Goal: Transaction & Acquisition: Purchase product/service

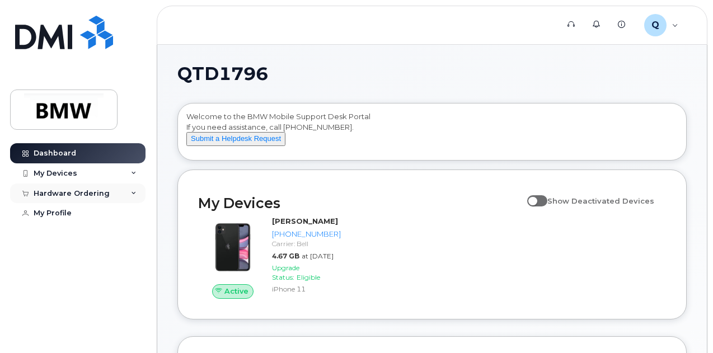
click at [99, 200] on div "Hardware Ordering" at bounding box center [77, 194] width 135 height 20
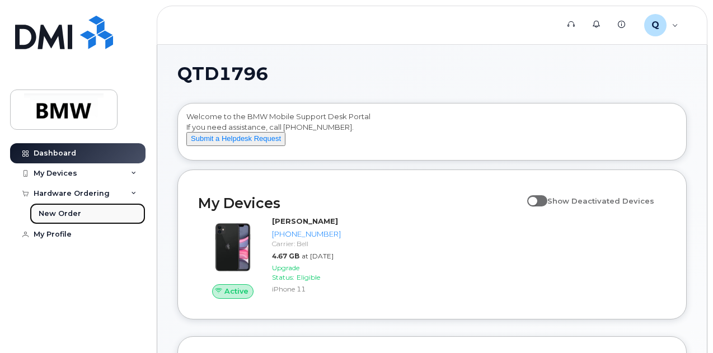
click at [69, 216] on div "New Order" at bounding box center [60, 214] width 43 height 10
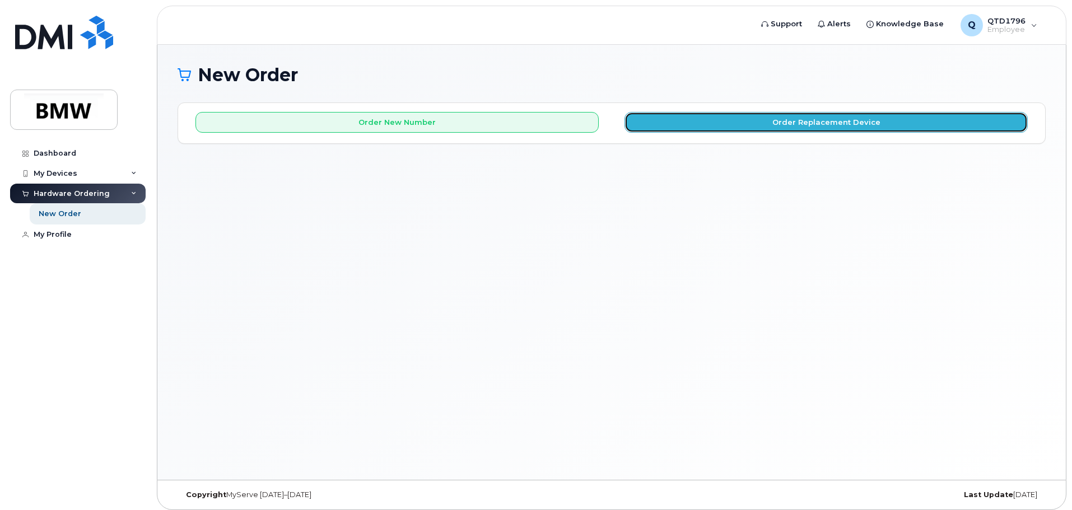
click at [713, 124] on button "Order Replacement Device" at bounding box center [825, 122] width 403 height 21
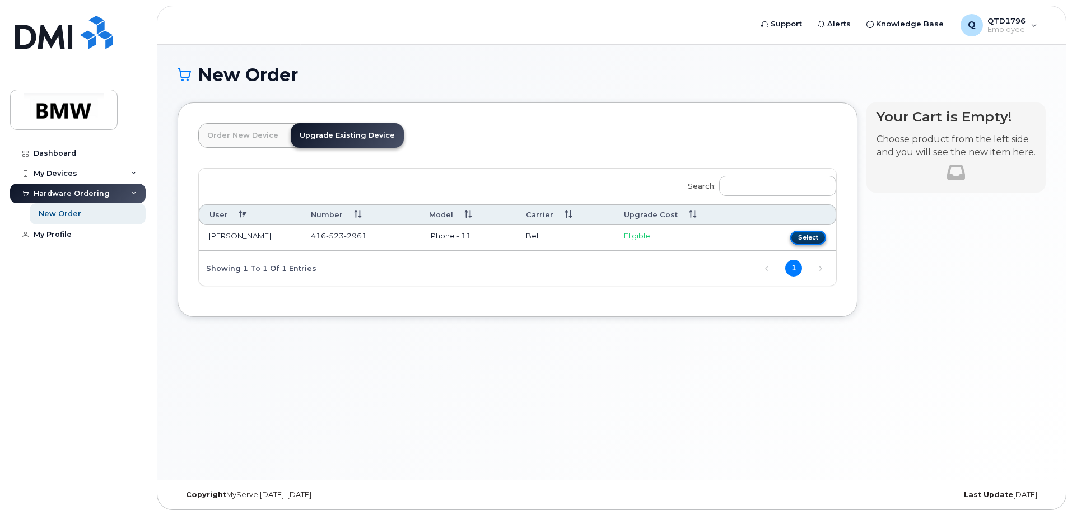
click at [713, 235] on button "Select" at bounding box center [808, 238] width 36 height 14
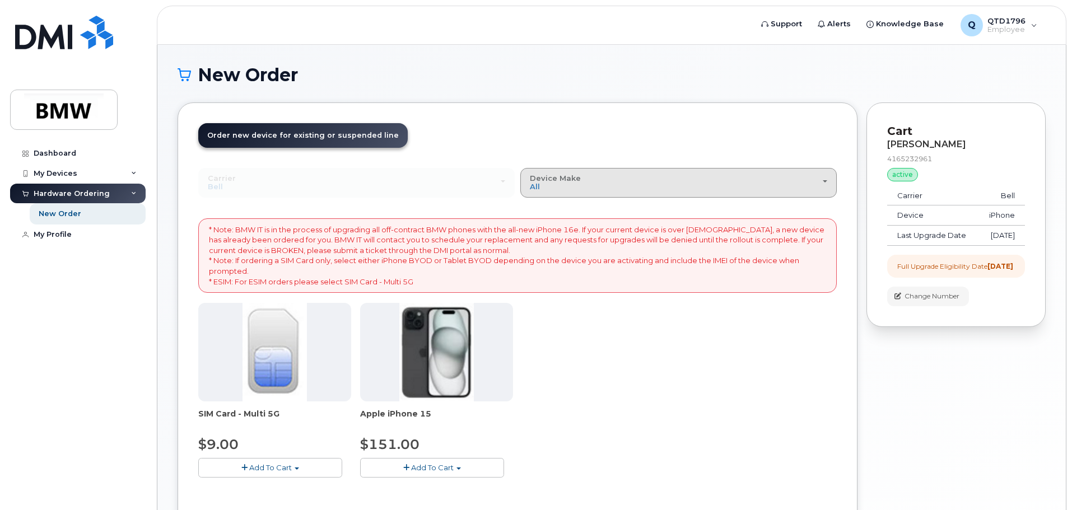
click at [713, 188] on div "Device Make All iPhone" at bounding box center [678, 182] width 297 height 17
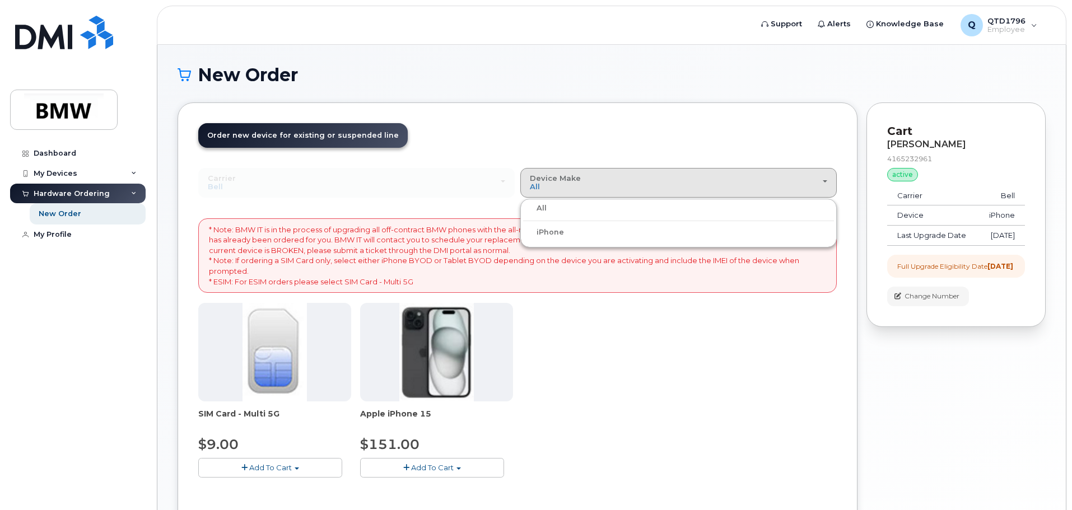
click at [578, 236] on div "iPhone" at bounding box center [678, 232] width 311 height 13
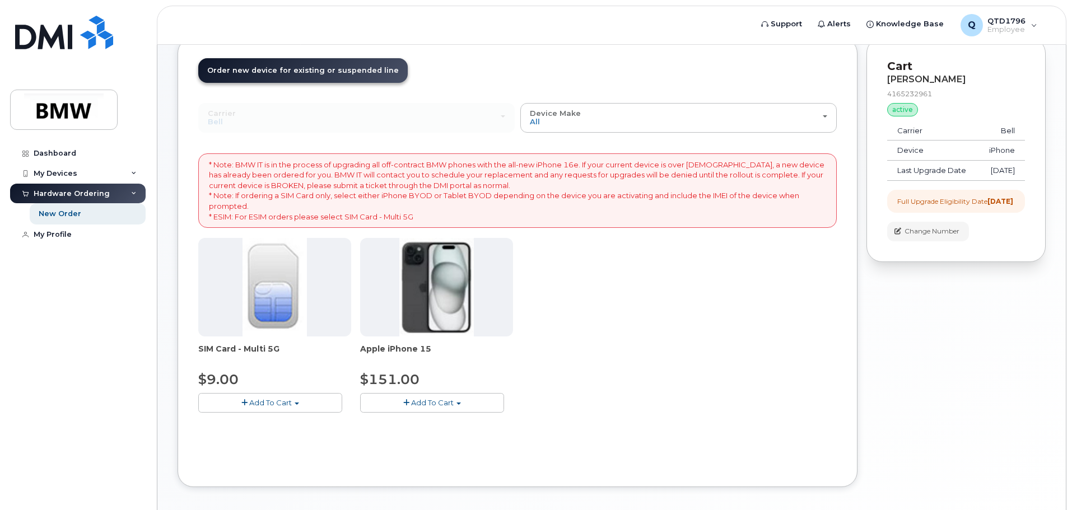
scroll to position [115, 0]
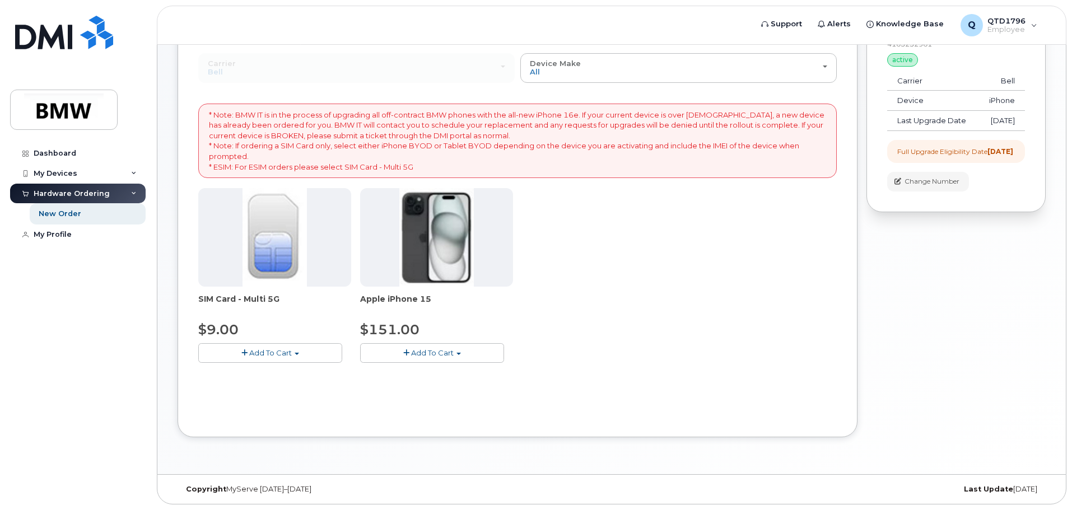
click at [465, 352] on button "Add To Cart" at bounding box center [432, 353] width 144 height 20
